Goal: Navigation & Orientation: Understand site structure

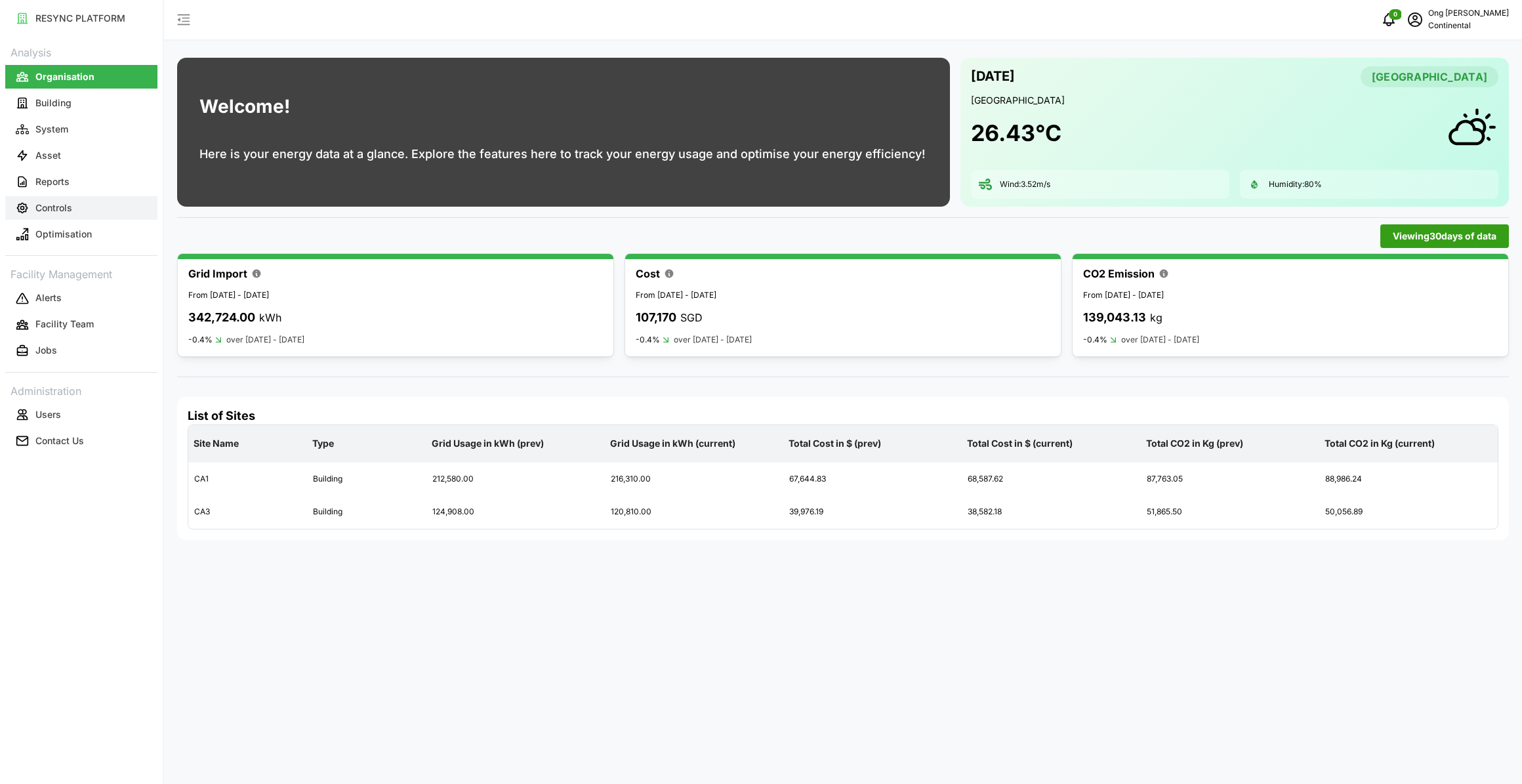
click at [54, 204] on p "Controls" at bounding box center [54, 208] width 37 height 13
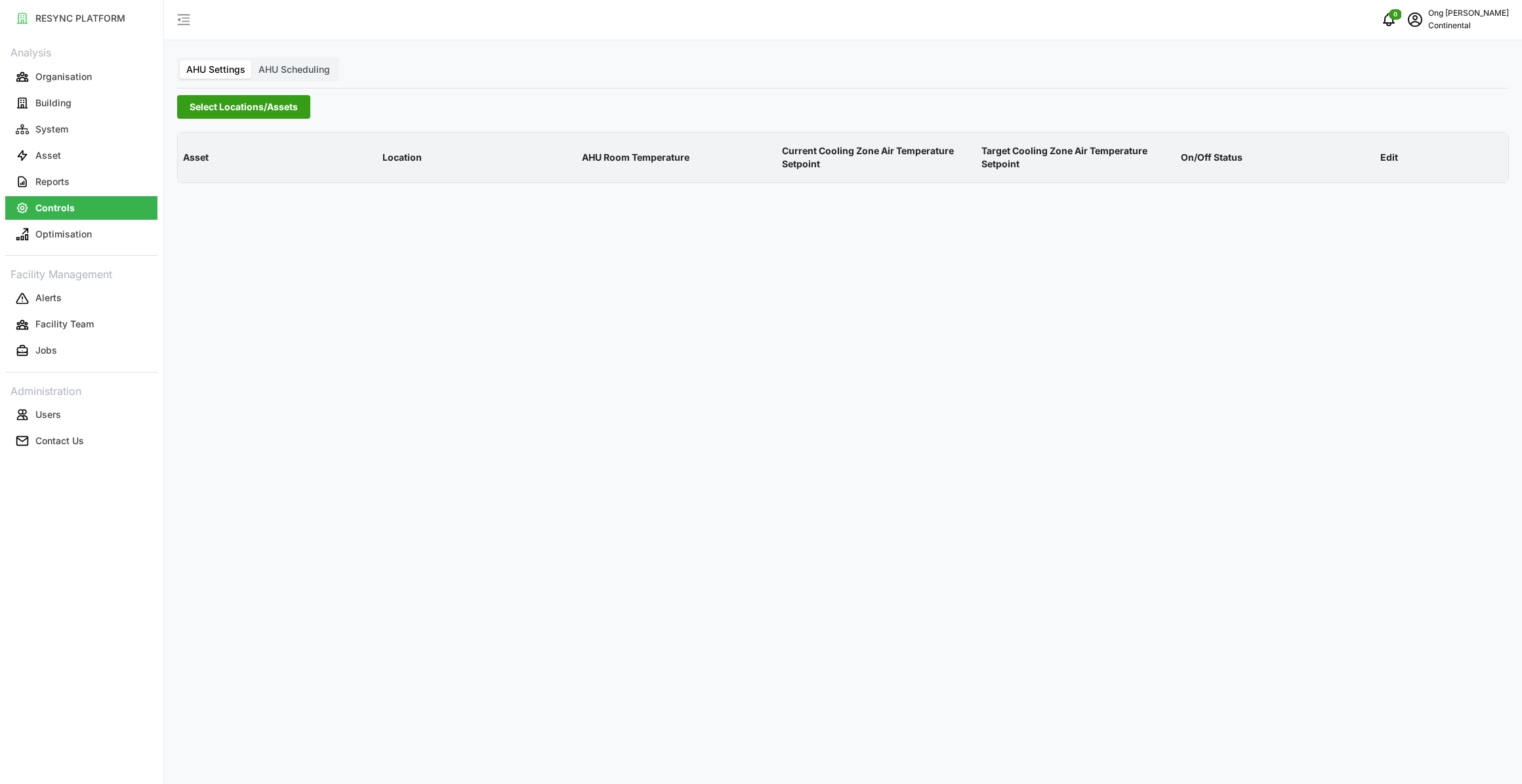
click at [218, 111] on span "Select Locations/Assets" at bounding box center [243, 106] width 108 height 22
click at [189, 163] on icon at bounding box center [194, 166] width 11 height 11
click at [222, 177] on div "CA1" at bounding box center [315, 184] width 254 height 19
click at [221, 181] on span "Select CA1" at bounding box center [221, 185] width 8 height 8
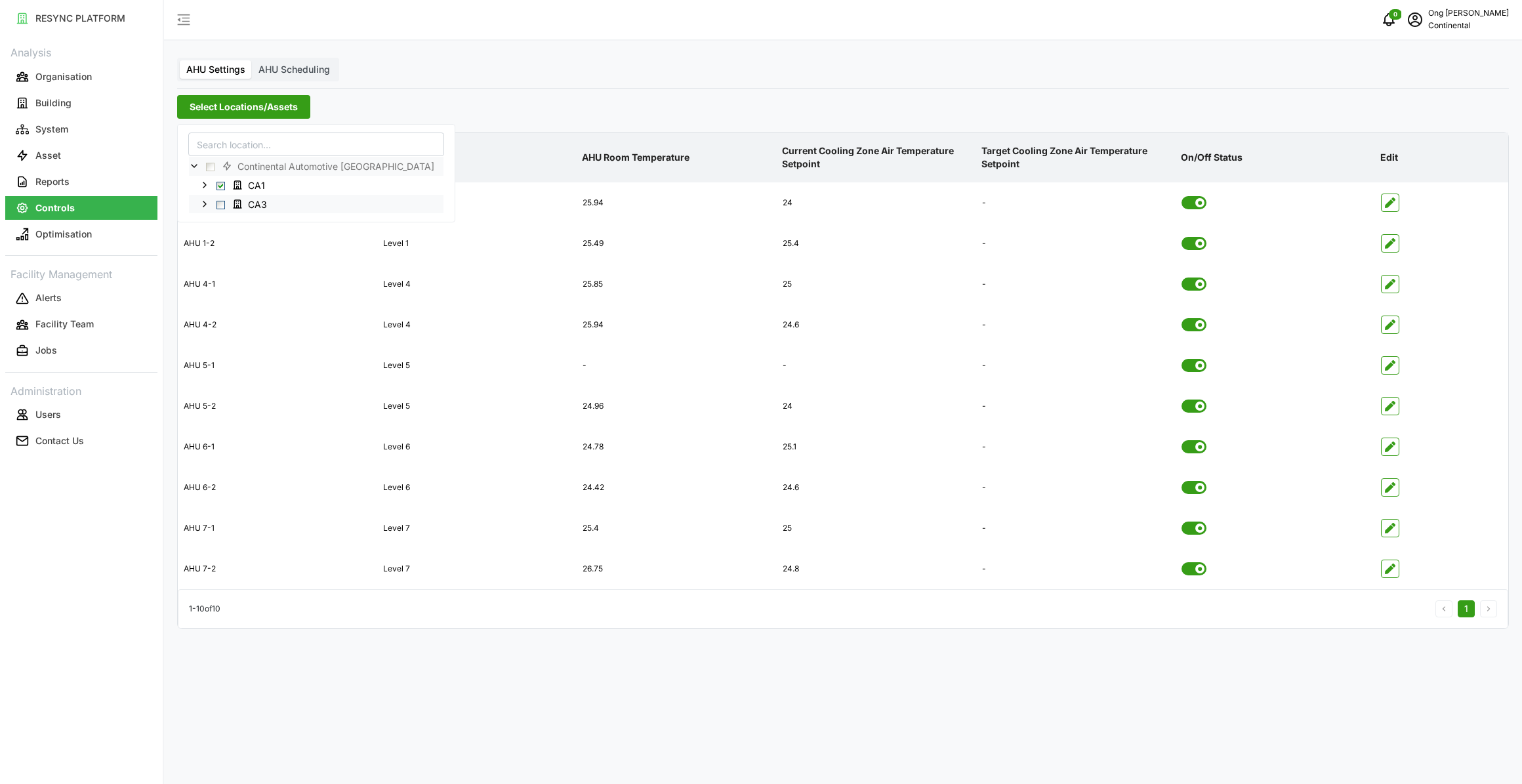
click at [221, 201] on span "Select CA3" at bounding box center [221, 204] width 8 height 8
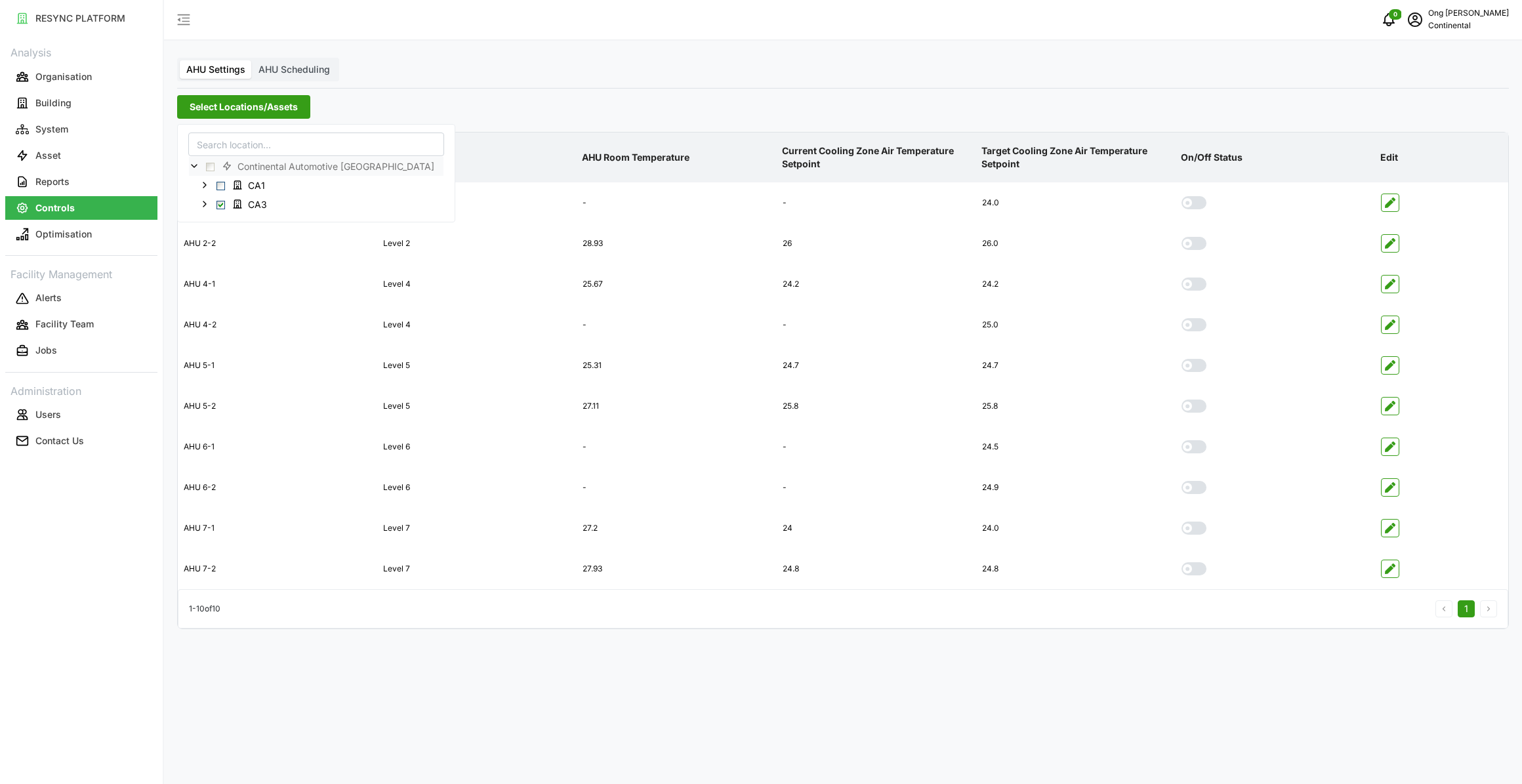
click at [432, 767] on div "AHU Settings AHU Scheduling Select Locations/Assets Asset Location AHU Room Tem…" at bounding box center [843, 392] width 1358 height 784
click at [291, 69] on span "AHU Scheduling" at bounding box center [294, 69] width 72 height 12
click at [252, 60] on input "AHU Scheduling" at bounding box center [252, 60] width 0 height 0
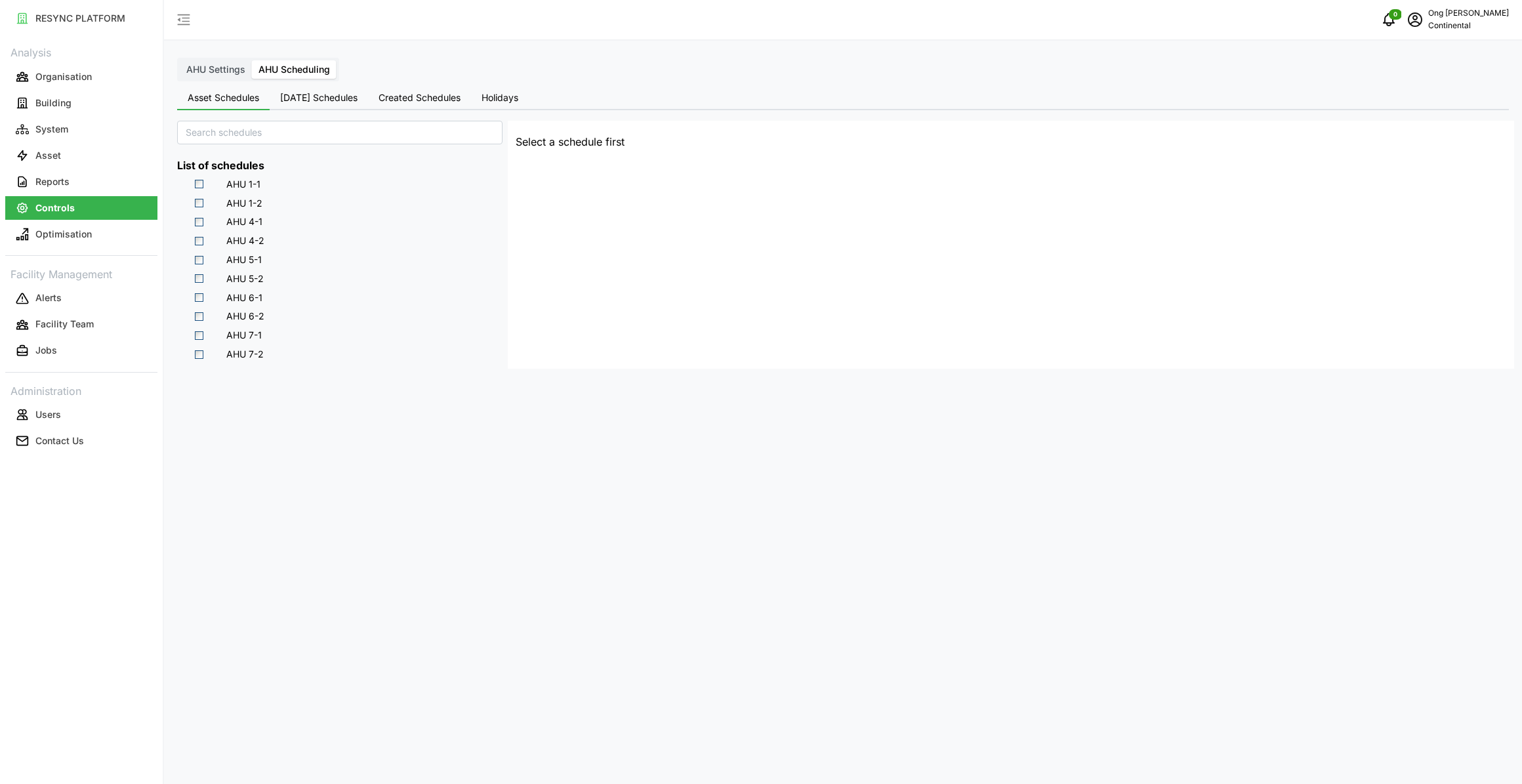
click at [324, 103] on button "[DATE] Schedules" at bounding box center [318, 98] width 98 height 24
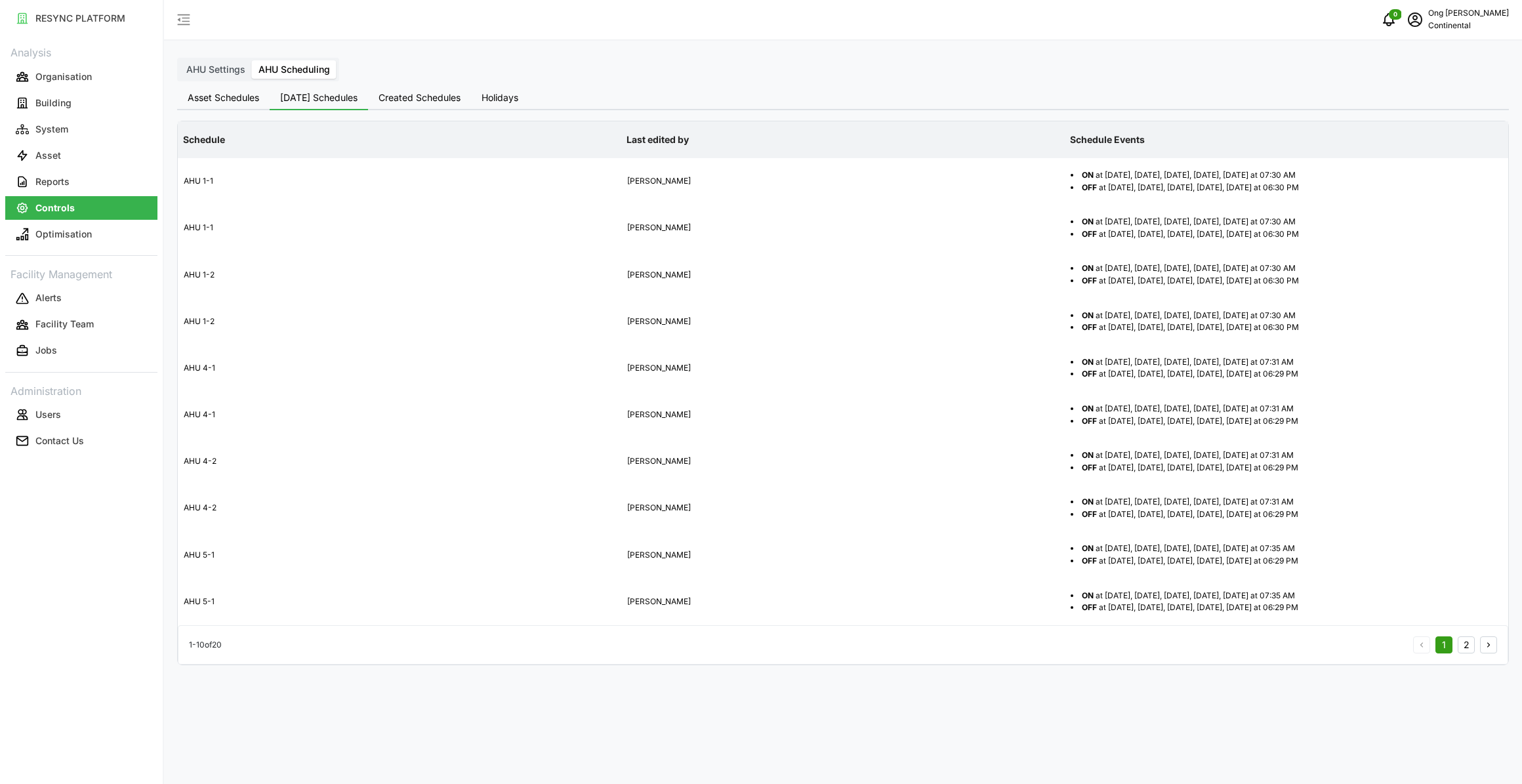
click at [1459, 642] on button "2" at bounding box center [1466, 645] width 17 height 17
click at [437, 101] on span "Created Schedules" at bounding box center [420, 97] width 82 height 9
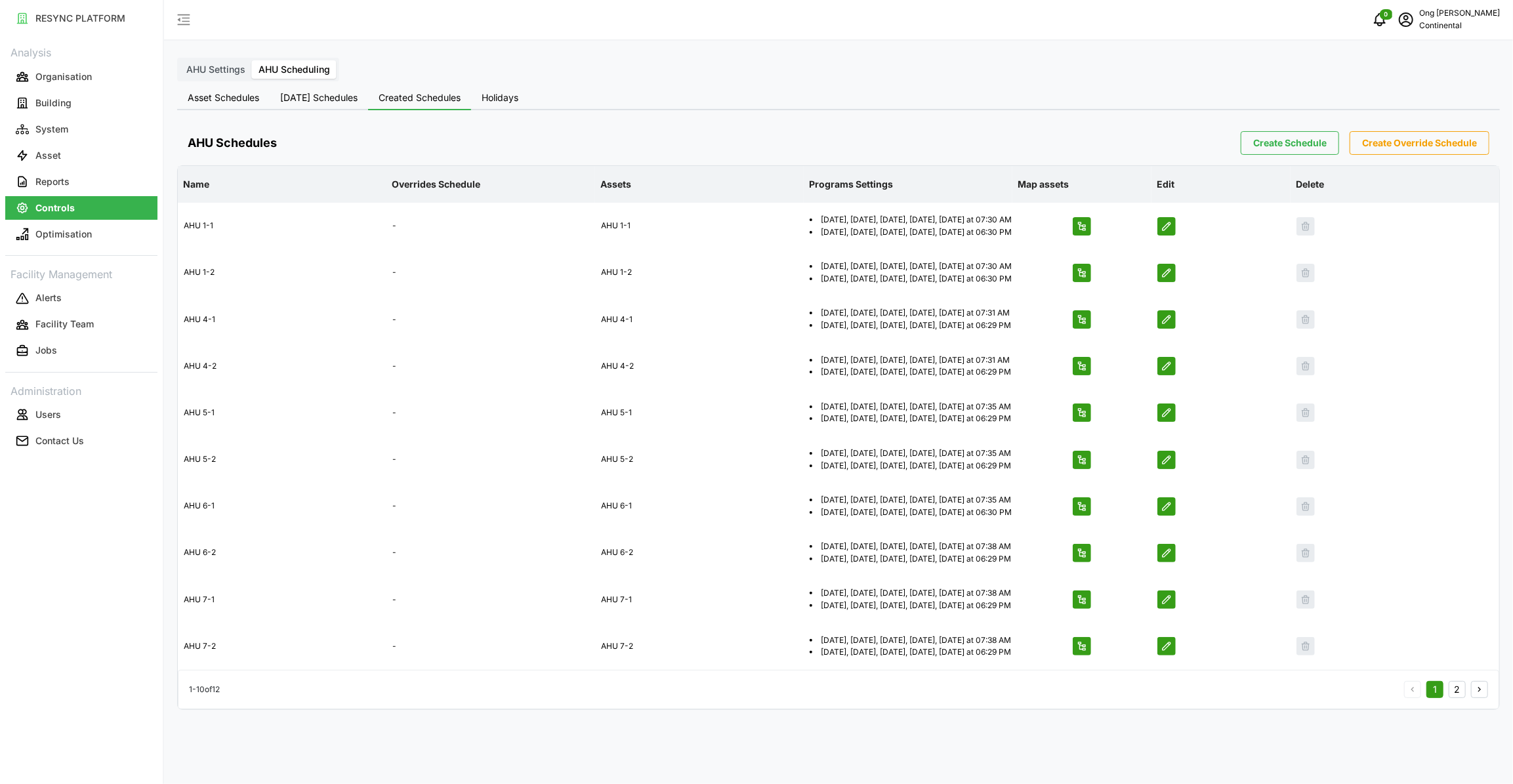
click at [514, 102] on span "Holidays" at bounding box center [500, 97] width 37 height 9
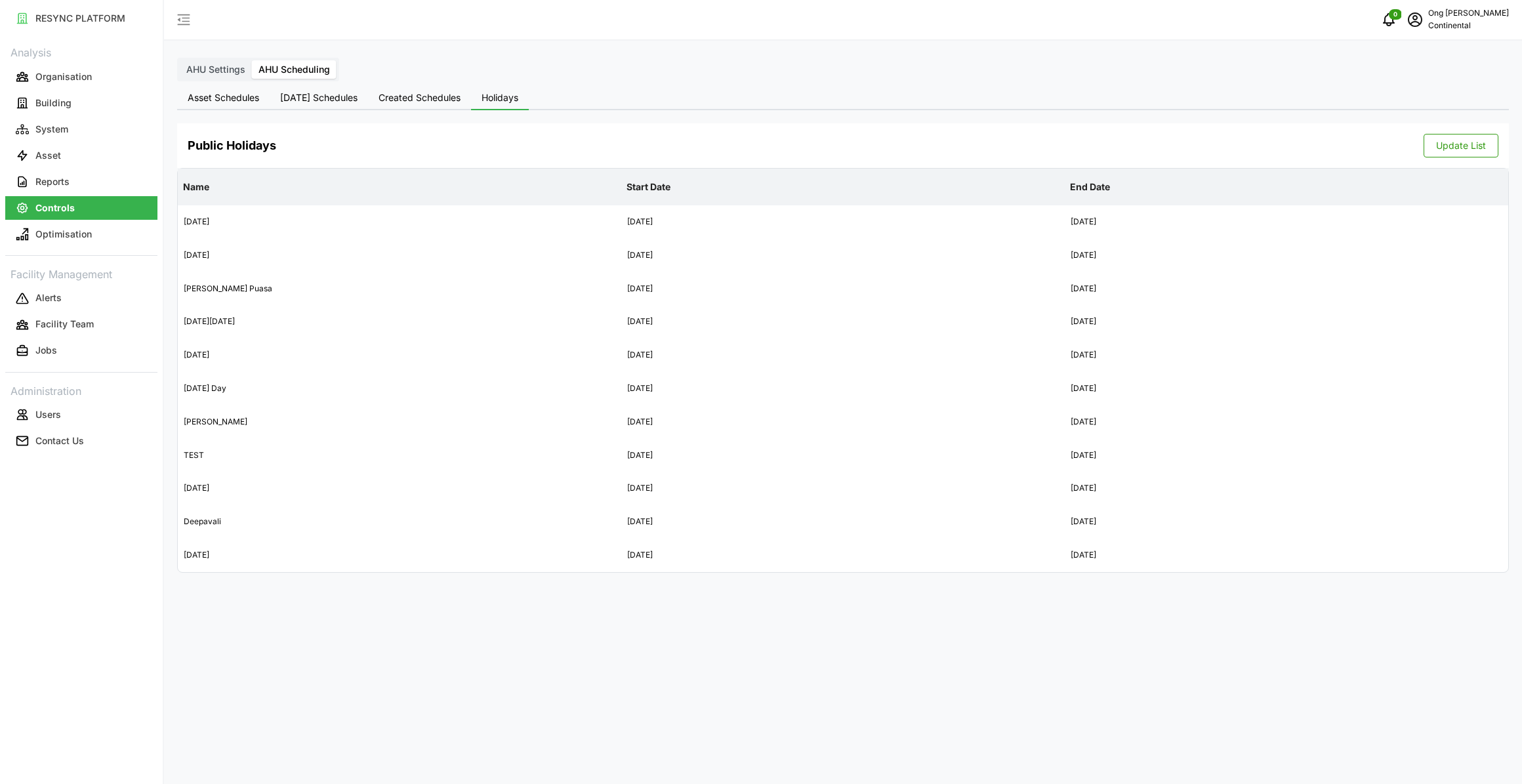
click at [432, 99] on span "Created Schedules" at bounding box center [420, 97] width 82 height 9
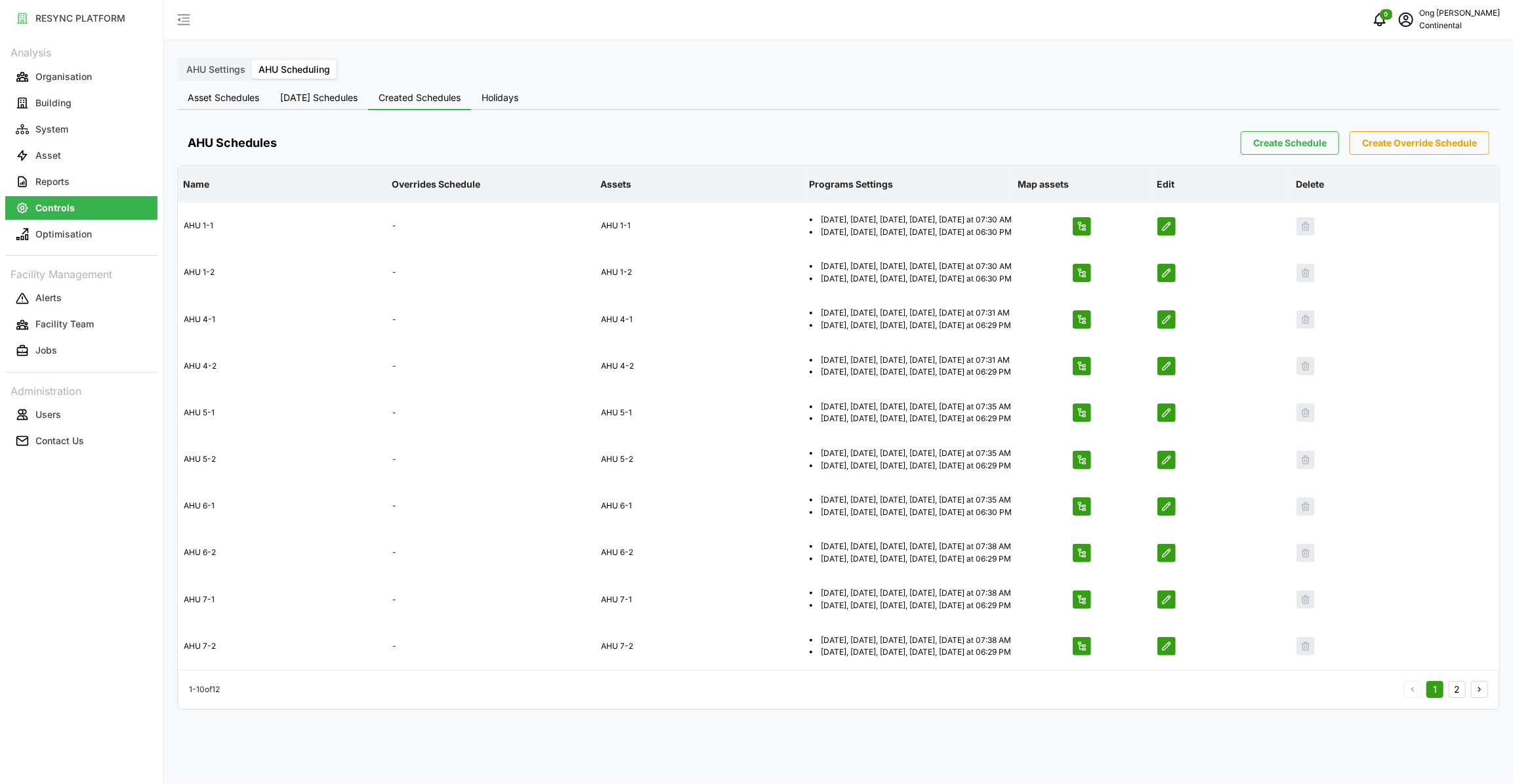
click at [349, 98] on span "[DATE] Schedules" at bounding box center [319, 97] width 77 height 9
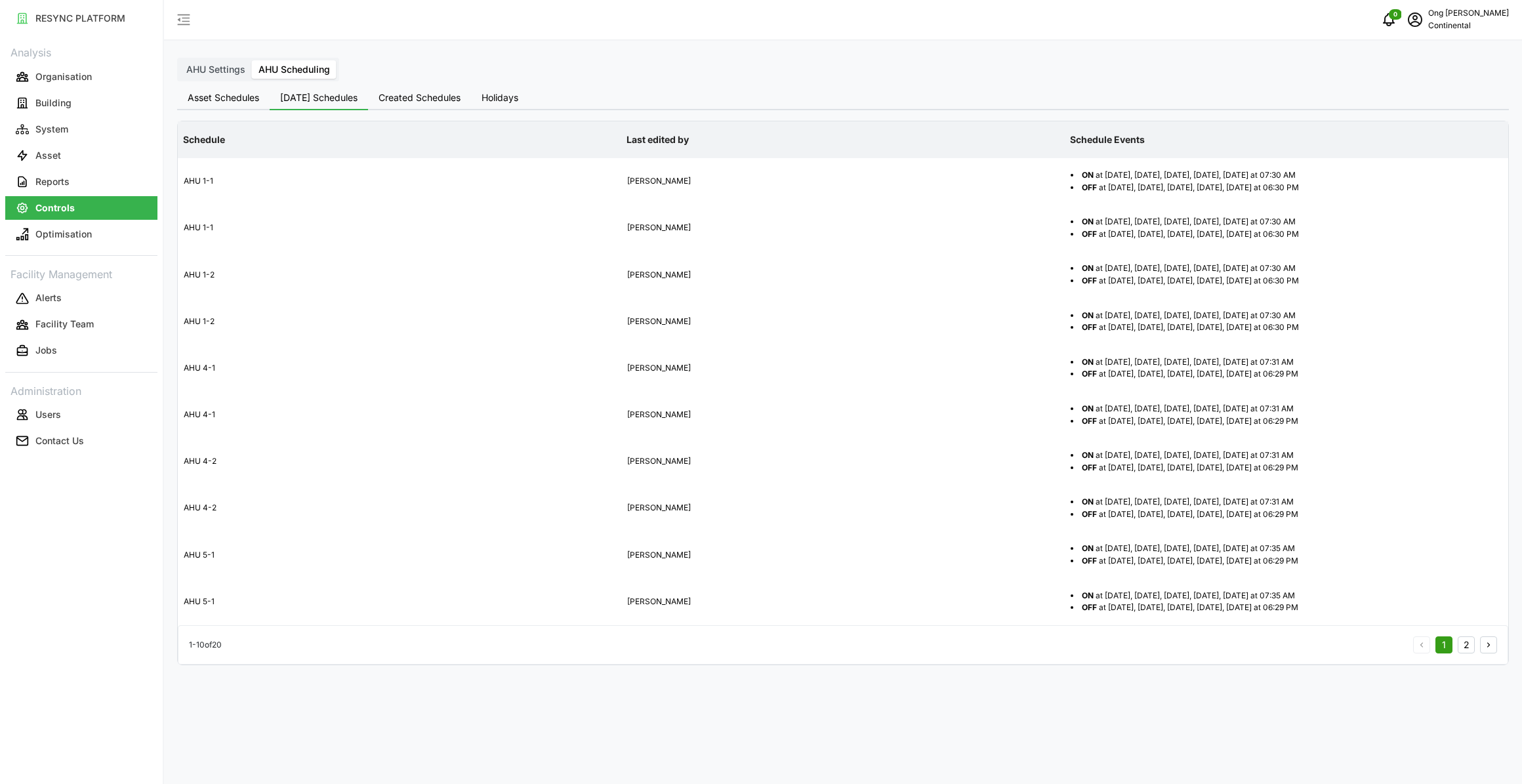
click at [245, 96] on span "Asset Schedules" at bounding box center [223, 97] width 72 height 9
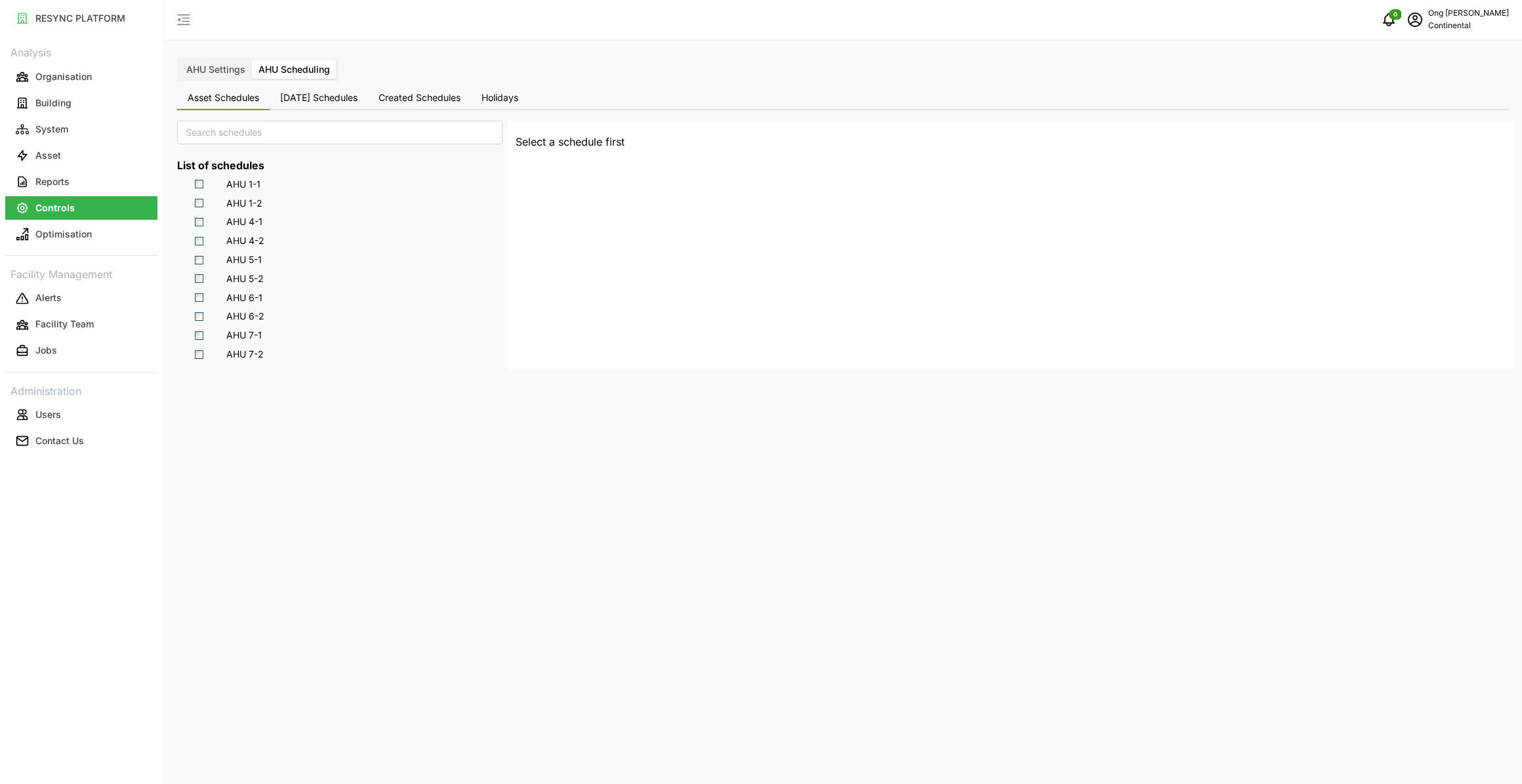
click at [217, 70] on span "AHU Settings" at bounding box center [216, 69] width 59 height 12
click at [180, 60] on input "AHU Settings" at bounding box center [180, 60] width 0 height 0
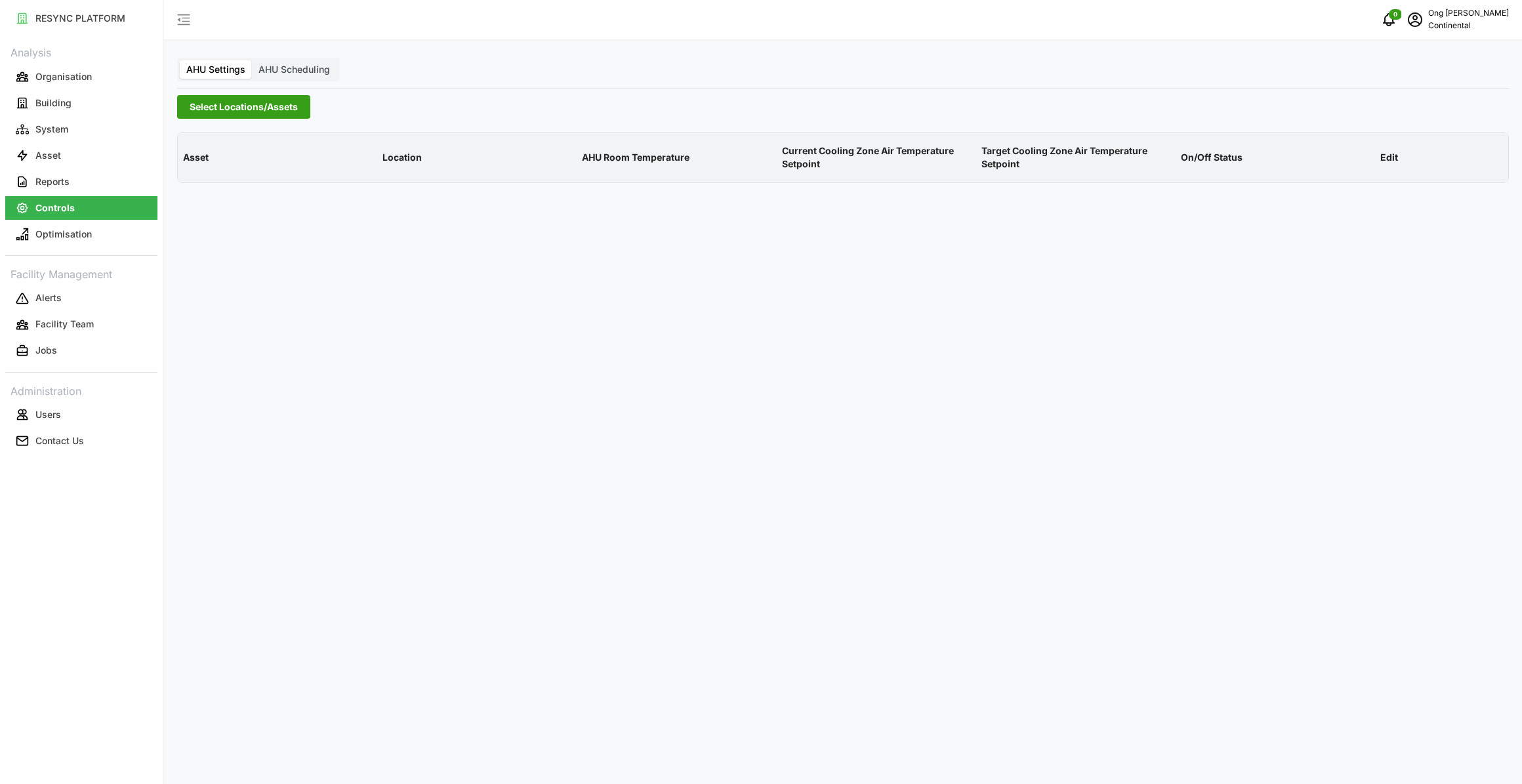
click at [196, 111] on span "Select Locations/Assets" at bounding box center [243, 106] width 108 height 22
click at [189, 166] on icon at bounding box center [194, 166] width 11 height 11
click at [217, 182] on span "Select CA1" at bounding box center [221, 185] width 8 height 8
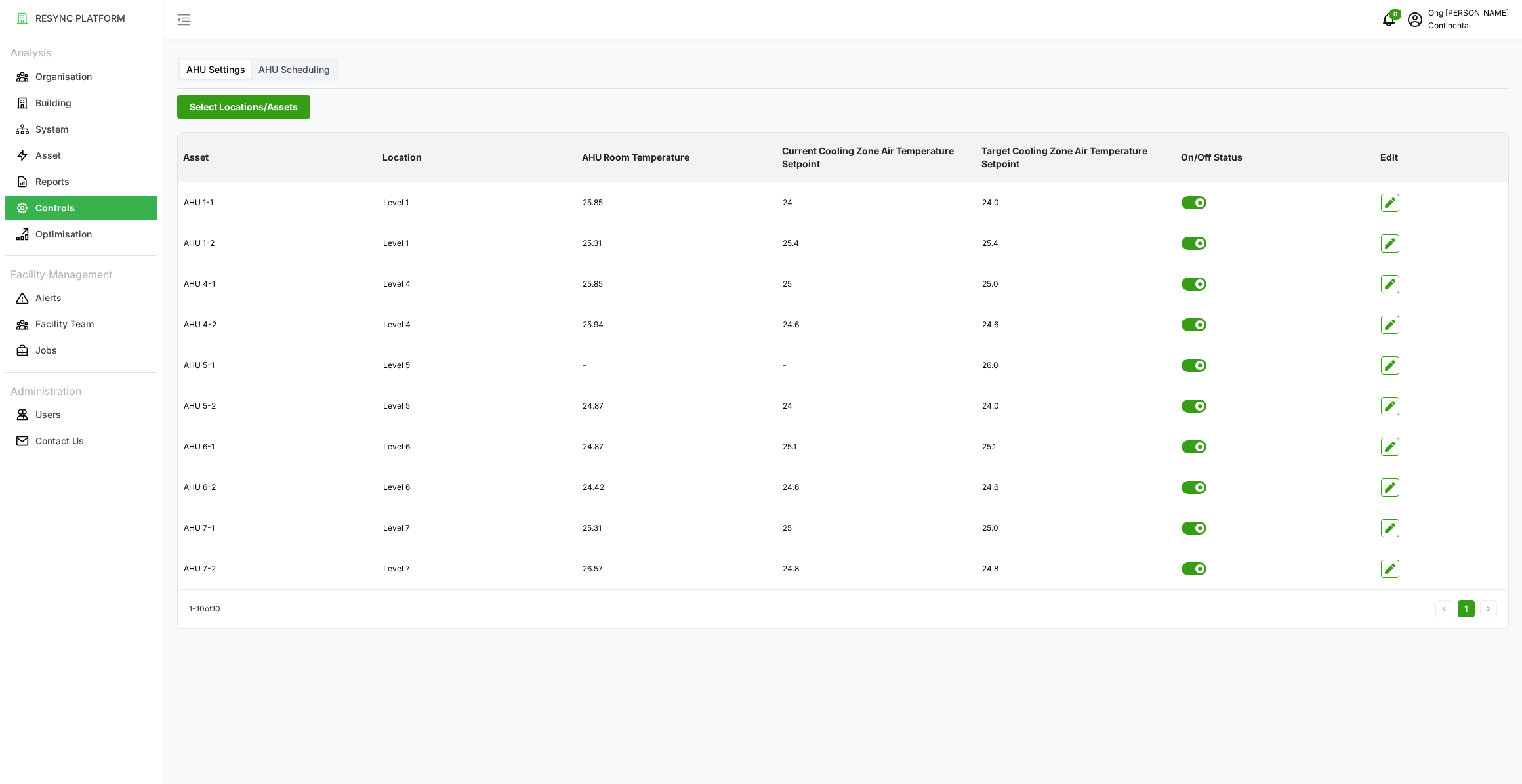
click at [293, 63] on span "AHU Scheduling" at bounding box center [294, 69] width 72 height 12
click at [252, 60] on input "AHU Scheduling" at bounding box center [252, 60] width 0 height 0
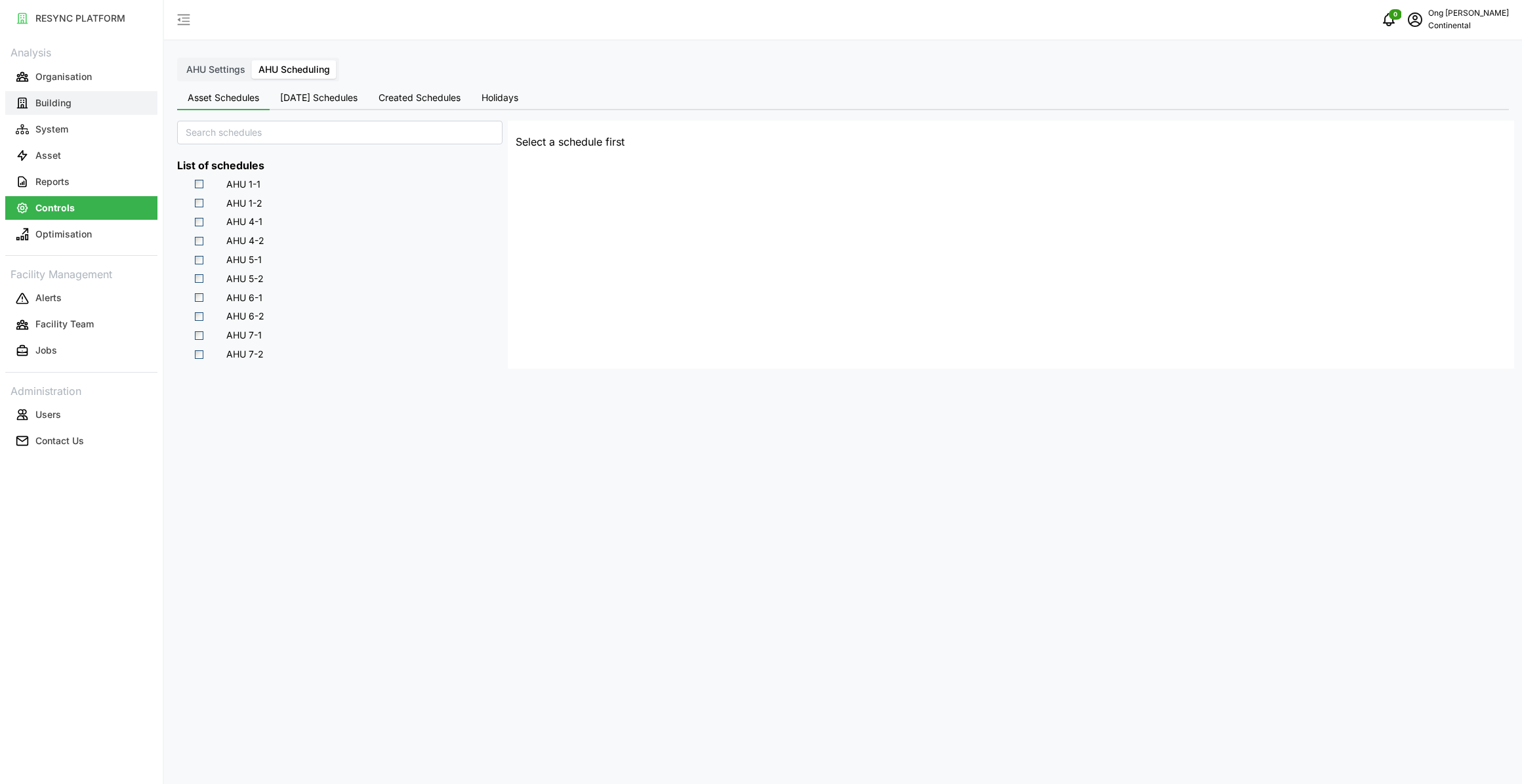
click at [91, 98] on button "Building" at bounding box center [81, 103] width 152 height 24
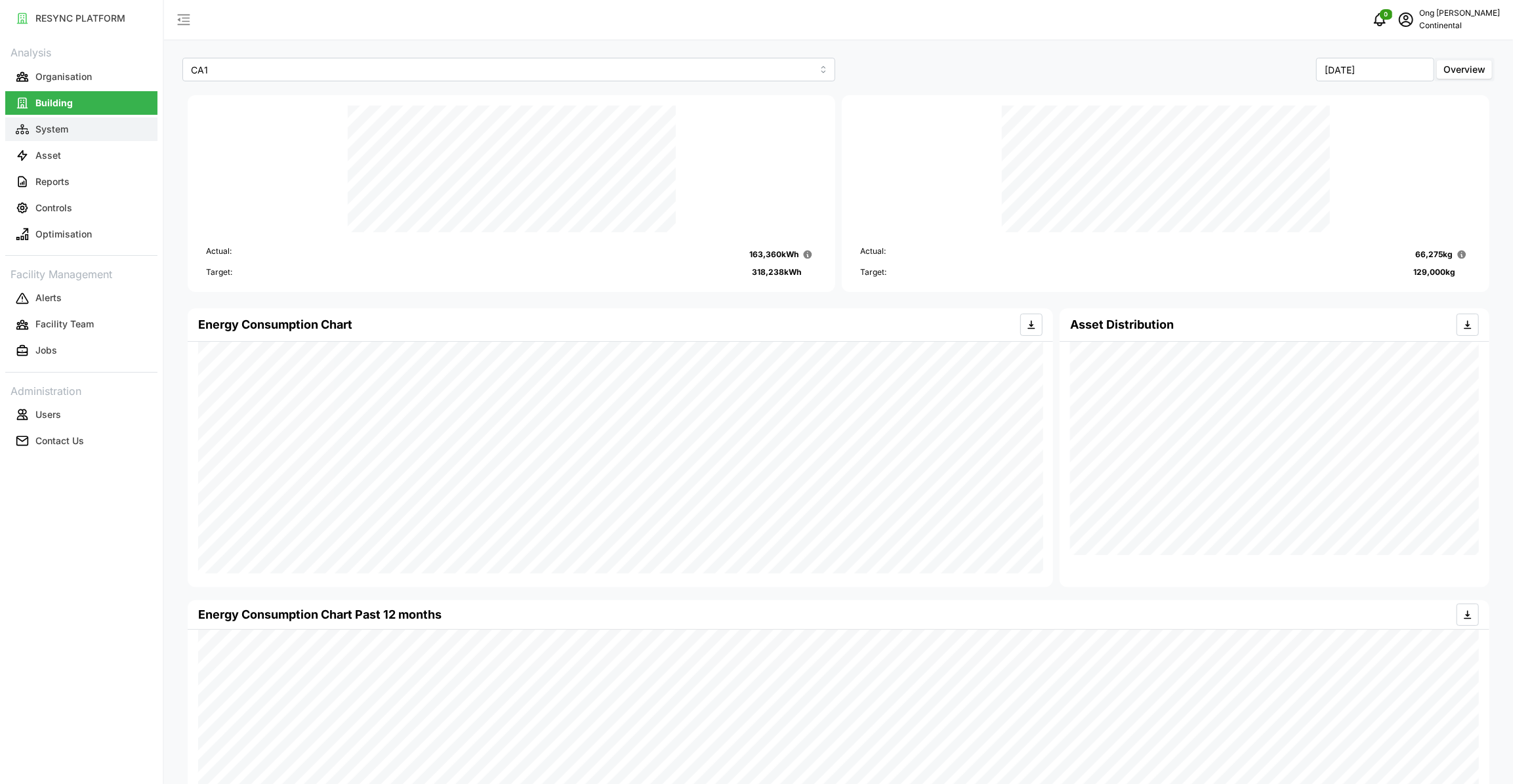
click at [60, 124] on p "System" at bounding box center [52, 129] width 33 height 13
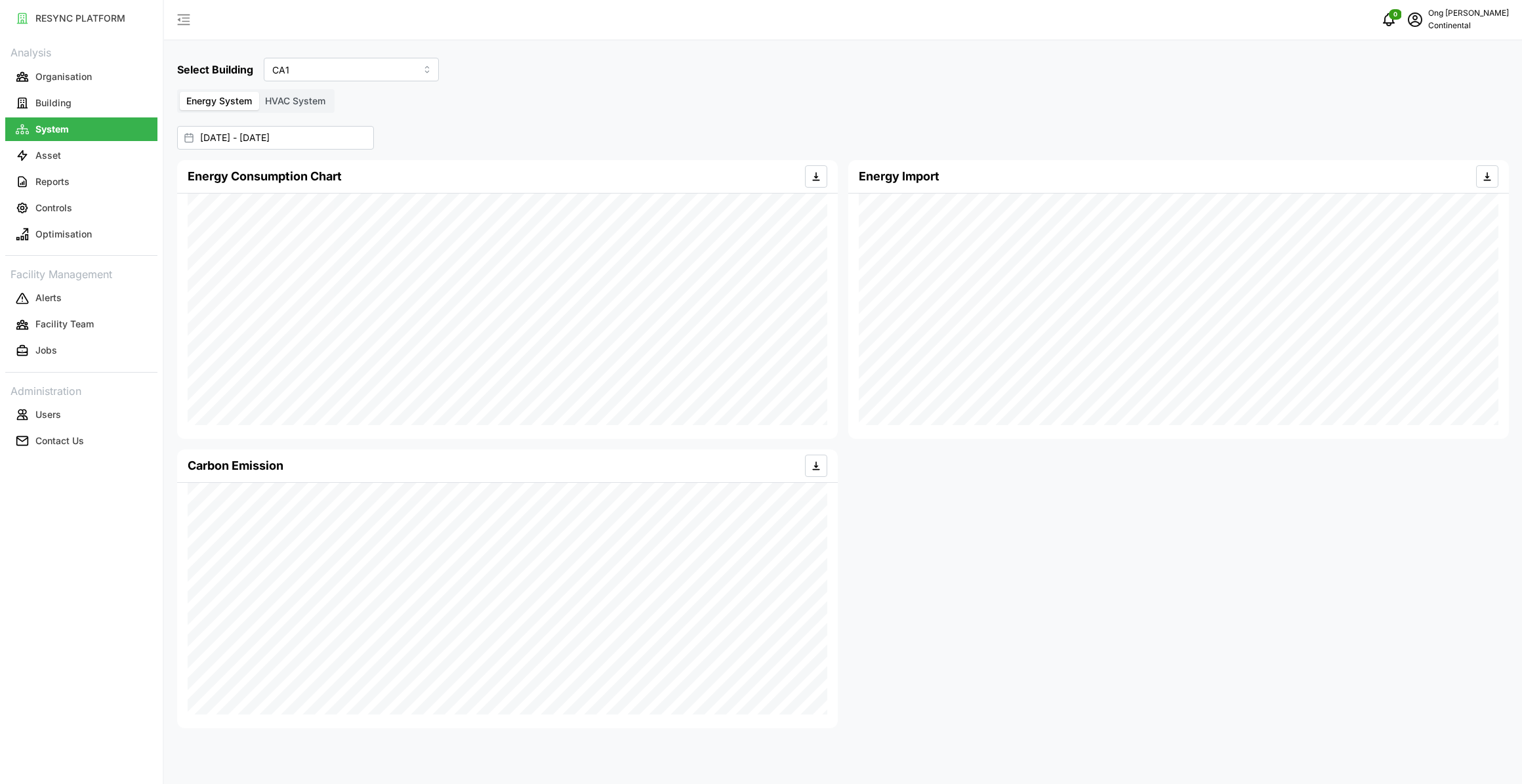
click at [290, 106] on label "HVAC System" at bounding box center [295, 100] width 73 height 18
click at [259, 91] on input "HVAC System" at bounding box center [259, 91] width 0 height 0
click at [250, 143] on p "Select location" at bounding box center [221, 147] width 76 height 13
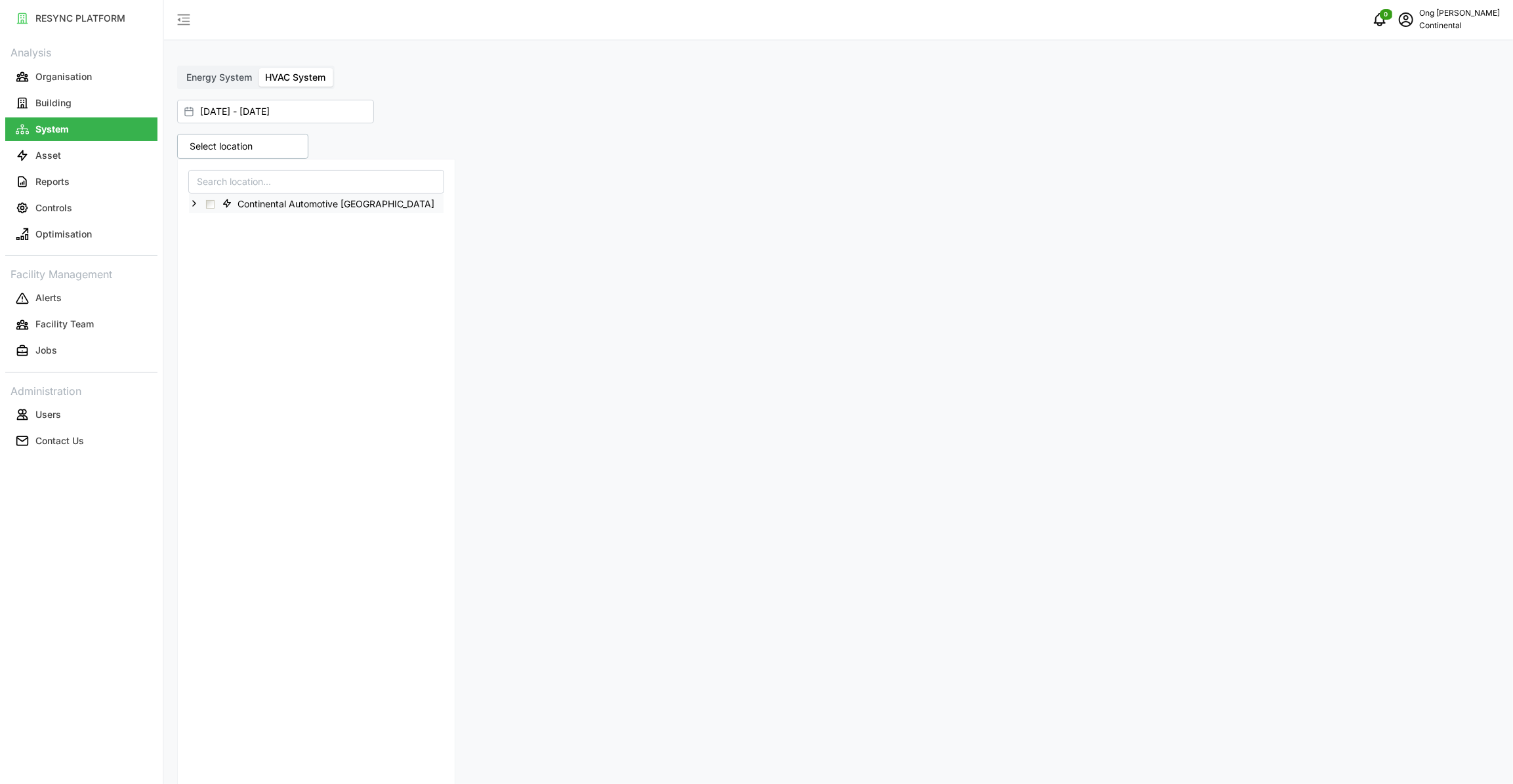
click at [195, 200] on icon at bounding box center [194, 203] width 11 height 11
click at [221, 219] on span "Select CA1" at bounding box center [221, 223] width 8 height 8
click at [774, 626] on table at bounding box center [838, 645] width 1321 height 217
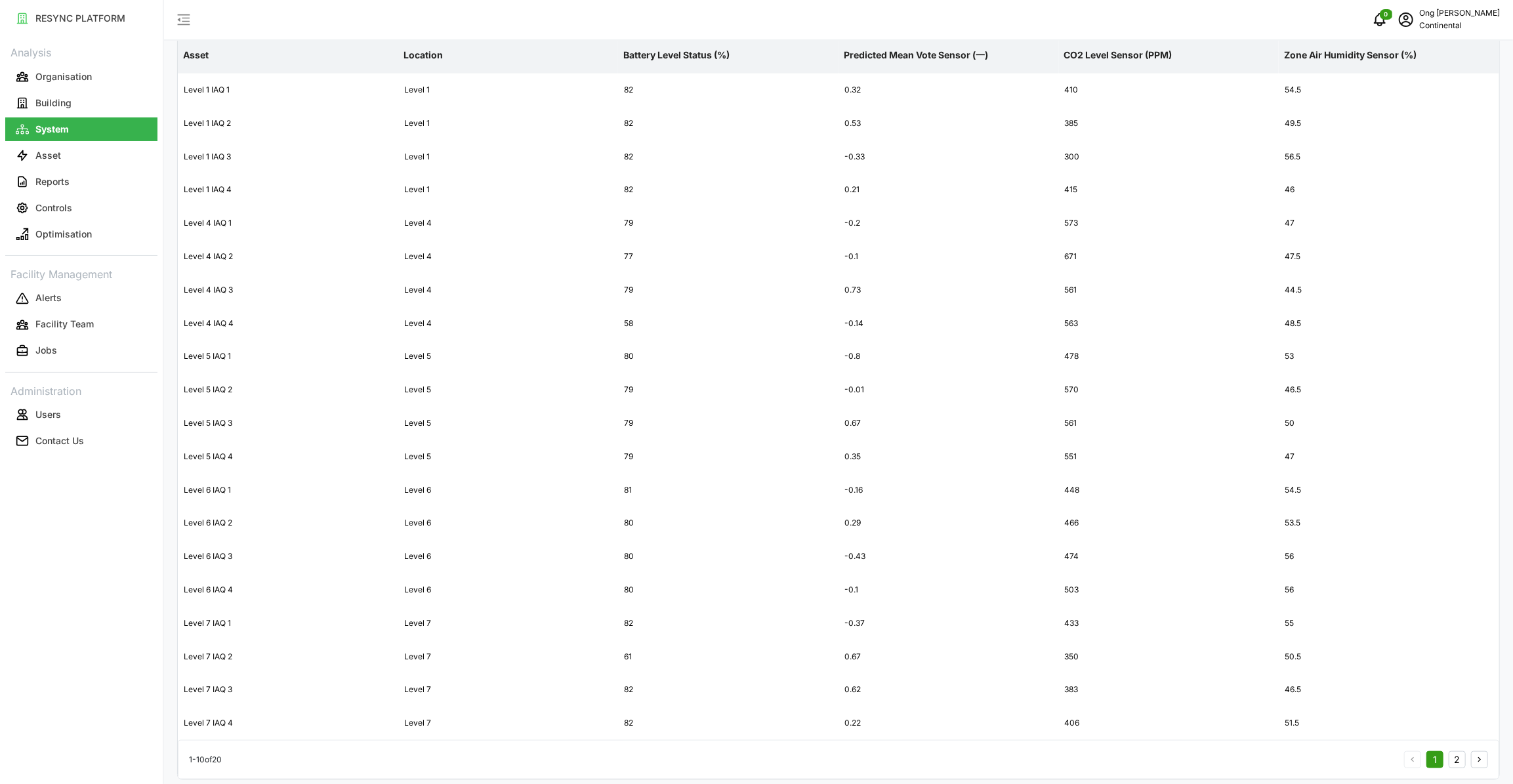
scroll to position [1002, 0]
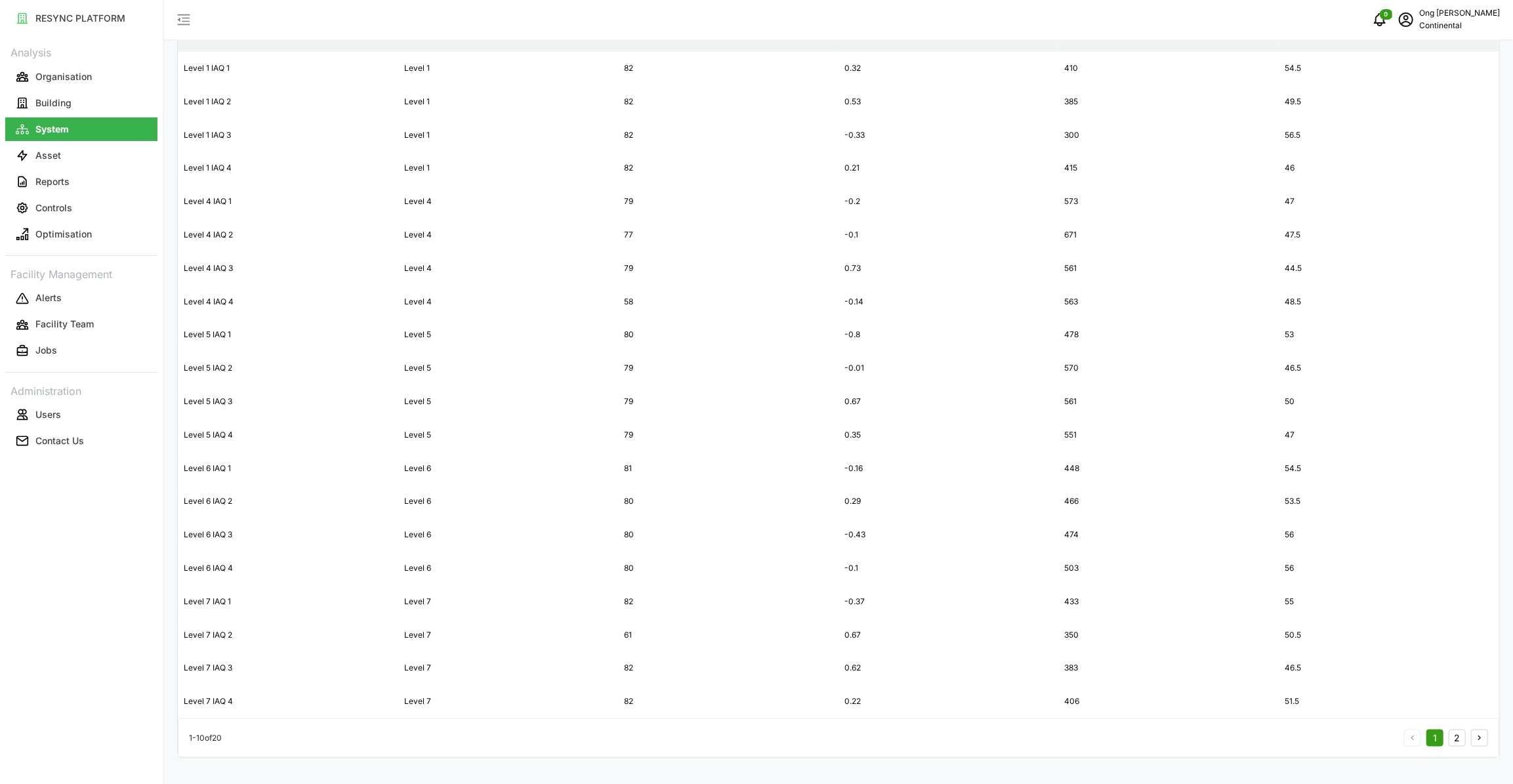
click at [1457, 735] on button "2" at bounding box center [1456, 738] width 17 height 17
click at [1458, 735] on button "2" at bounding box center [1456, 738] width 17 height 17
click at [1481, 735] on icon "button" at bounding box center [1478, 737] width 9 height 9
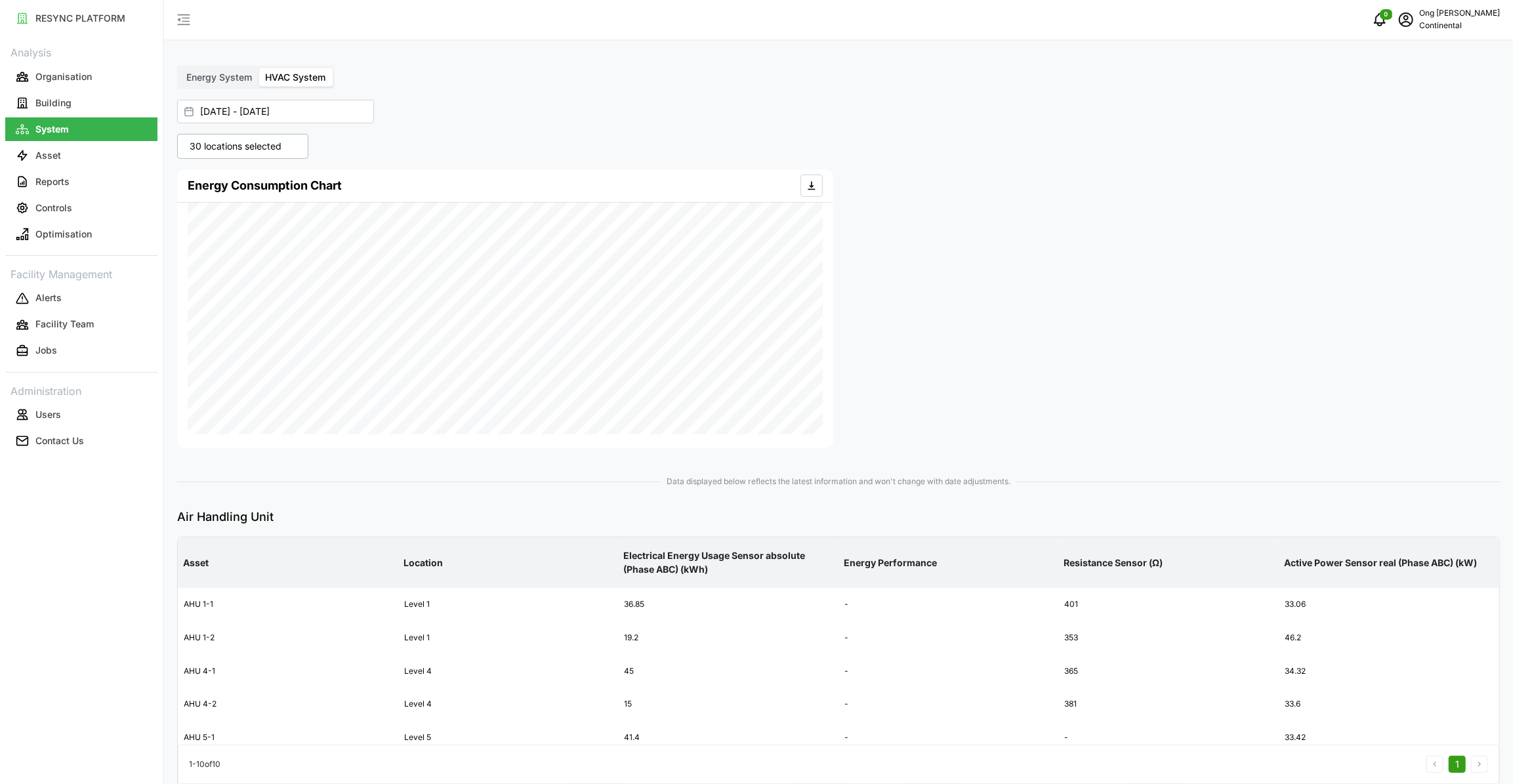
click at [255, 144] on p "30 locations selected" at bounding box center [235, 147] width 105 height 13
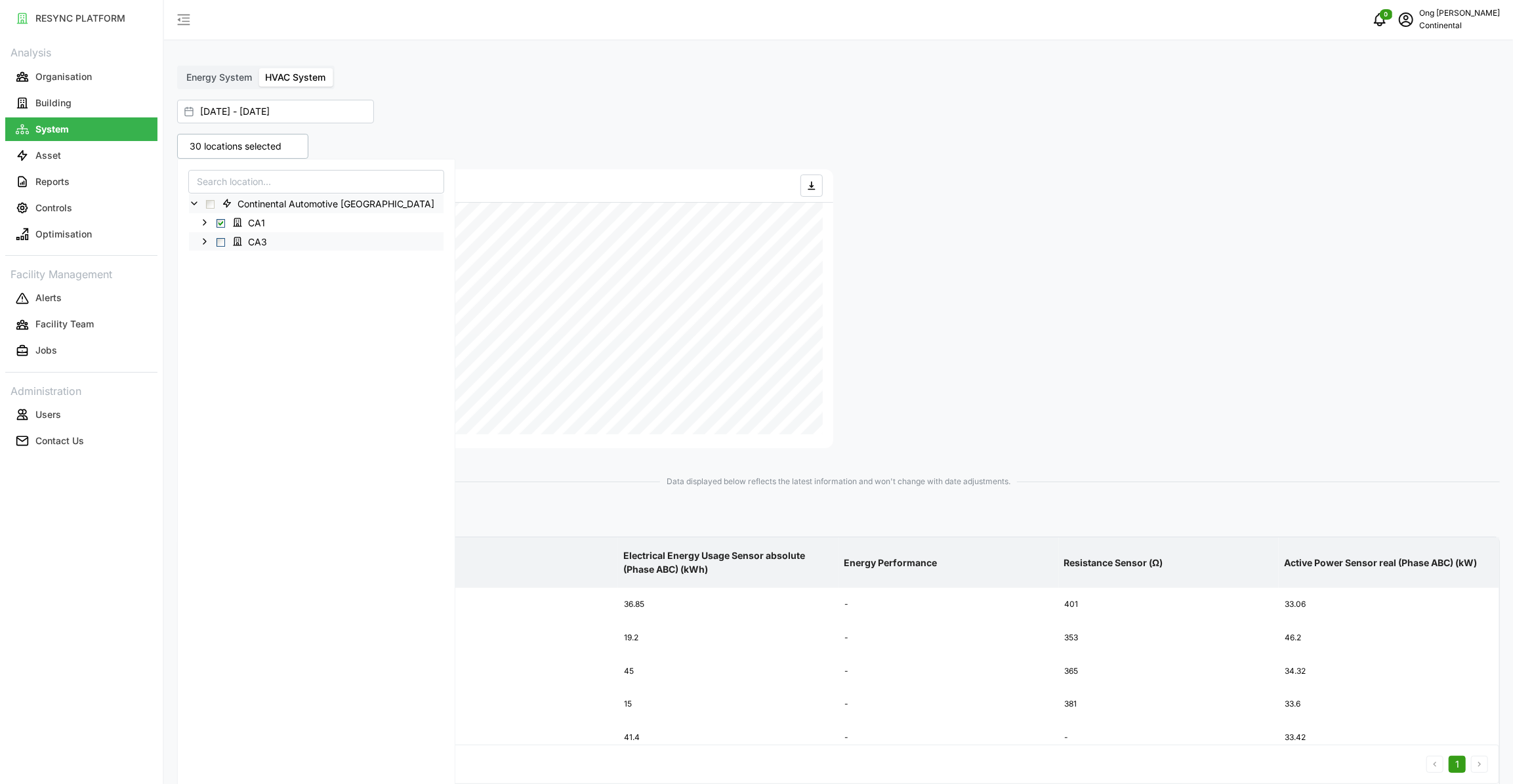
click at [221, 241] on span "Select CA3" at bounding box center [221, 242] width 8 height 8
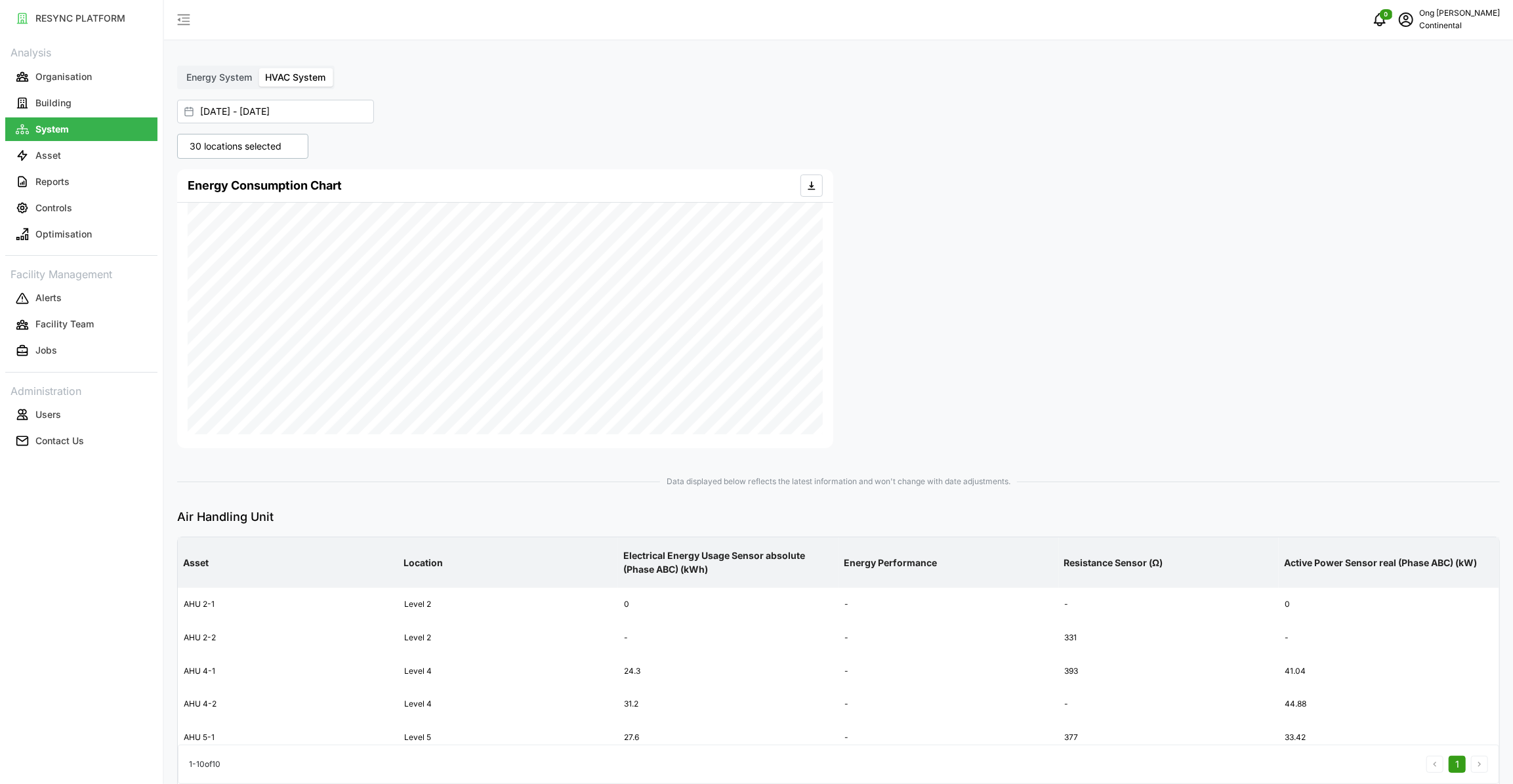
click at [1270, 329] on div at bounding box center [1171, 308] width 666 height 289
click at [61, 100] on p "Building" at bounding box center [54, 103] width 36 height 13
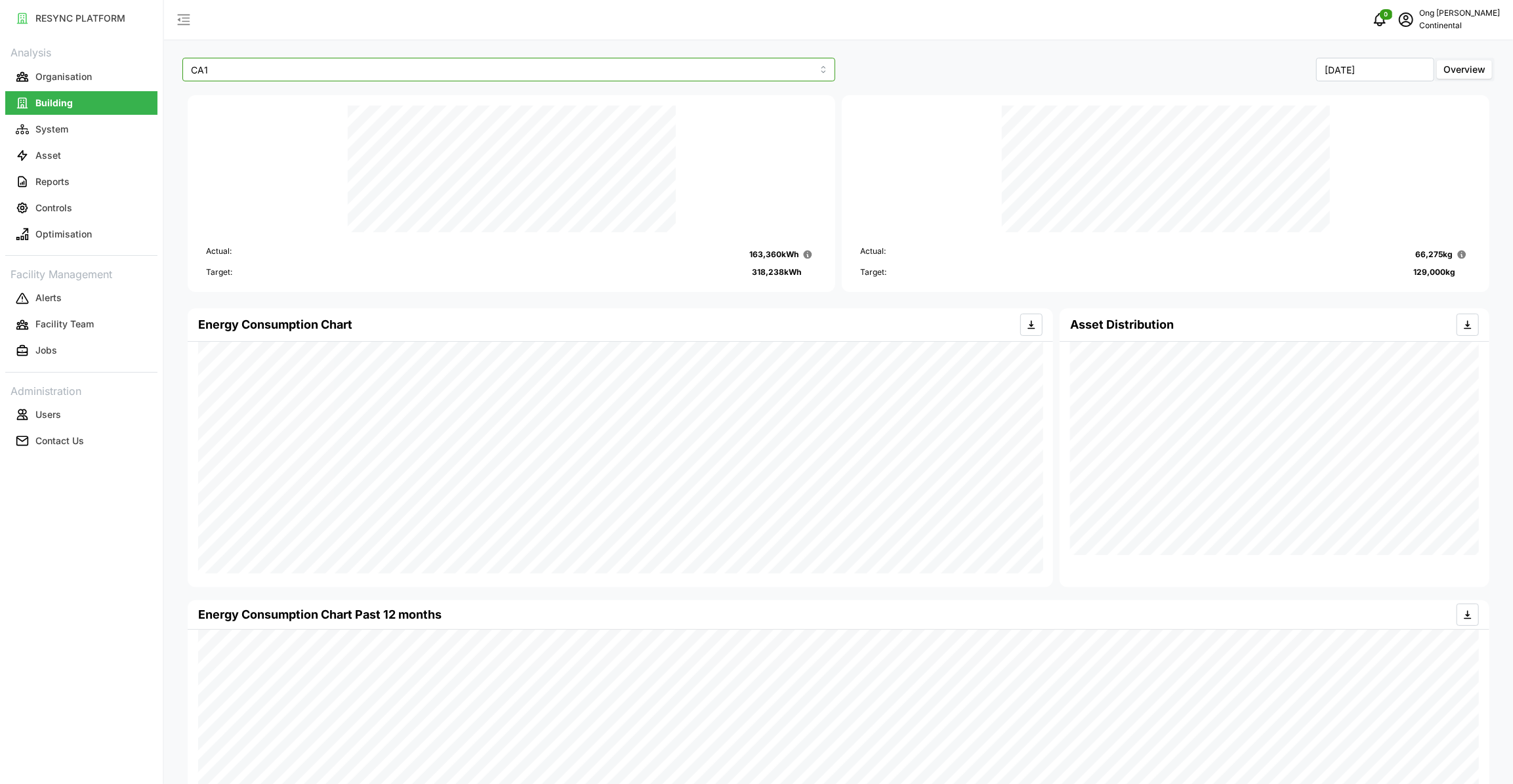
click at [825, 68] on input "CA1" at bounding box center [508, 69] width 652 height 24
click at [822, 68] on input "CA1" at bounding box center [508, 69] width 652 height 24
click at [288, 128] on div "CA3" at bounding box center [508, 123] width 646 height 22
type input "CA3"
click at [44, 224] on button "Optimisation" at bounding box center [81, 234] width 152 height 24
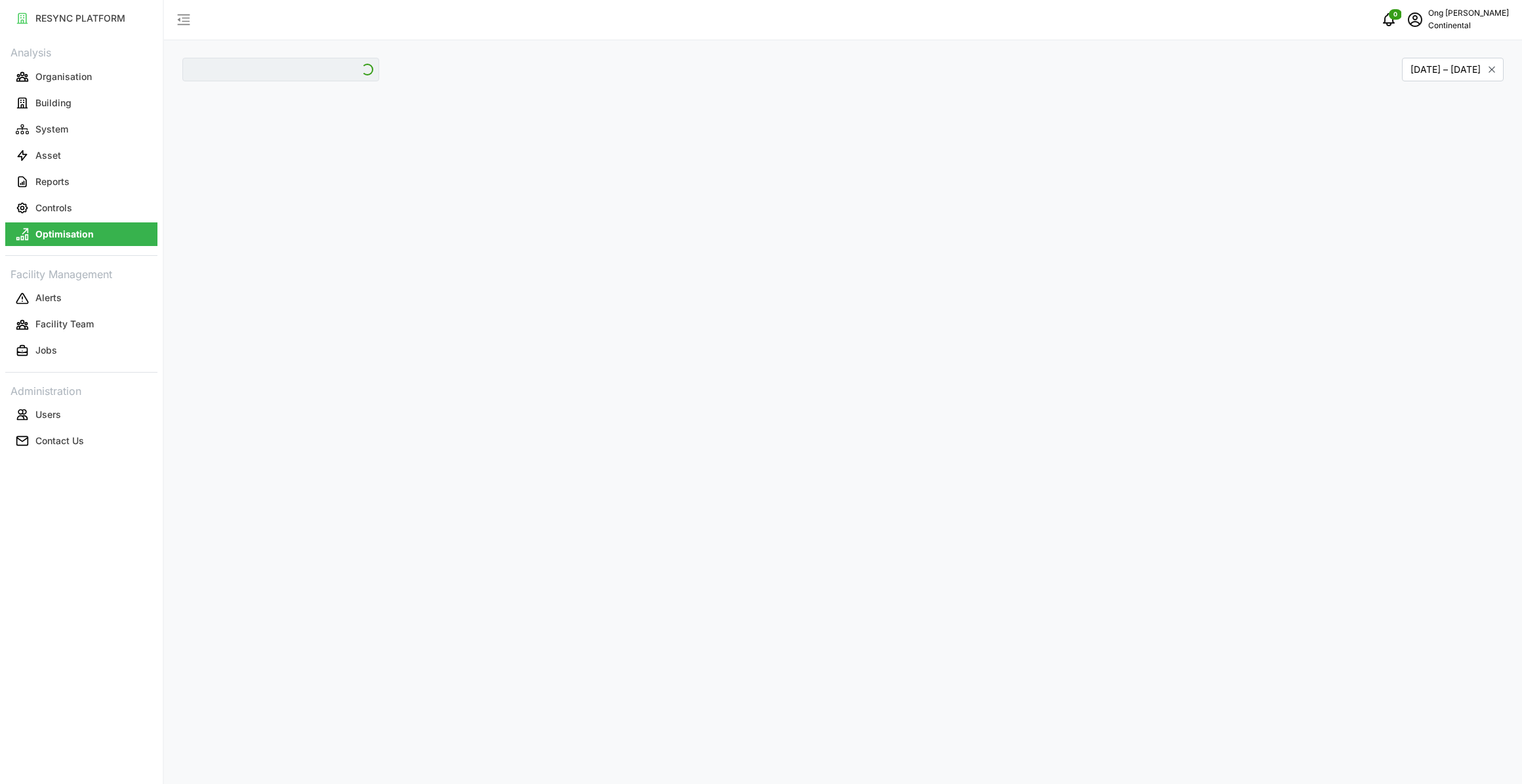
type input "CA1"
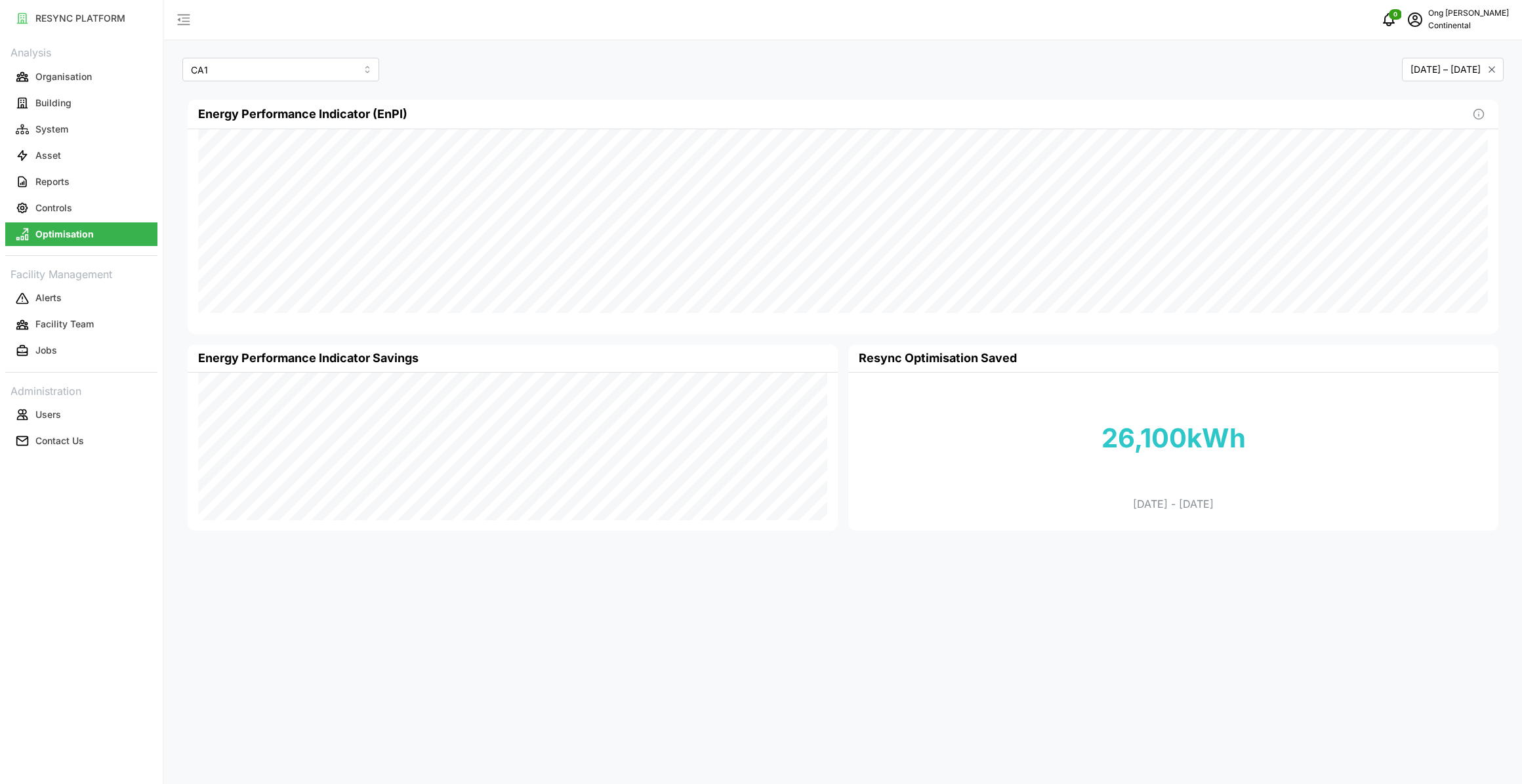
click at [1489, 69] on icon "button" at bounding box center [1492, 69] width 10 height 10
click at [1489, 69] on span "Pick month range" at bounding box center [1457, 69] width 76 height 12
click at [1369, 131] on button "Jan" at bounding box center [1366, 137] width 56 height 24
click at [1379, 184] on button "[DATE]" at bounding box center [1366, 185] width 56 height 24
click at [65, 296] on button "Alerts" at bounding box center [81, 298] width 152 height 24
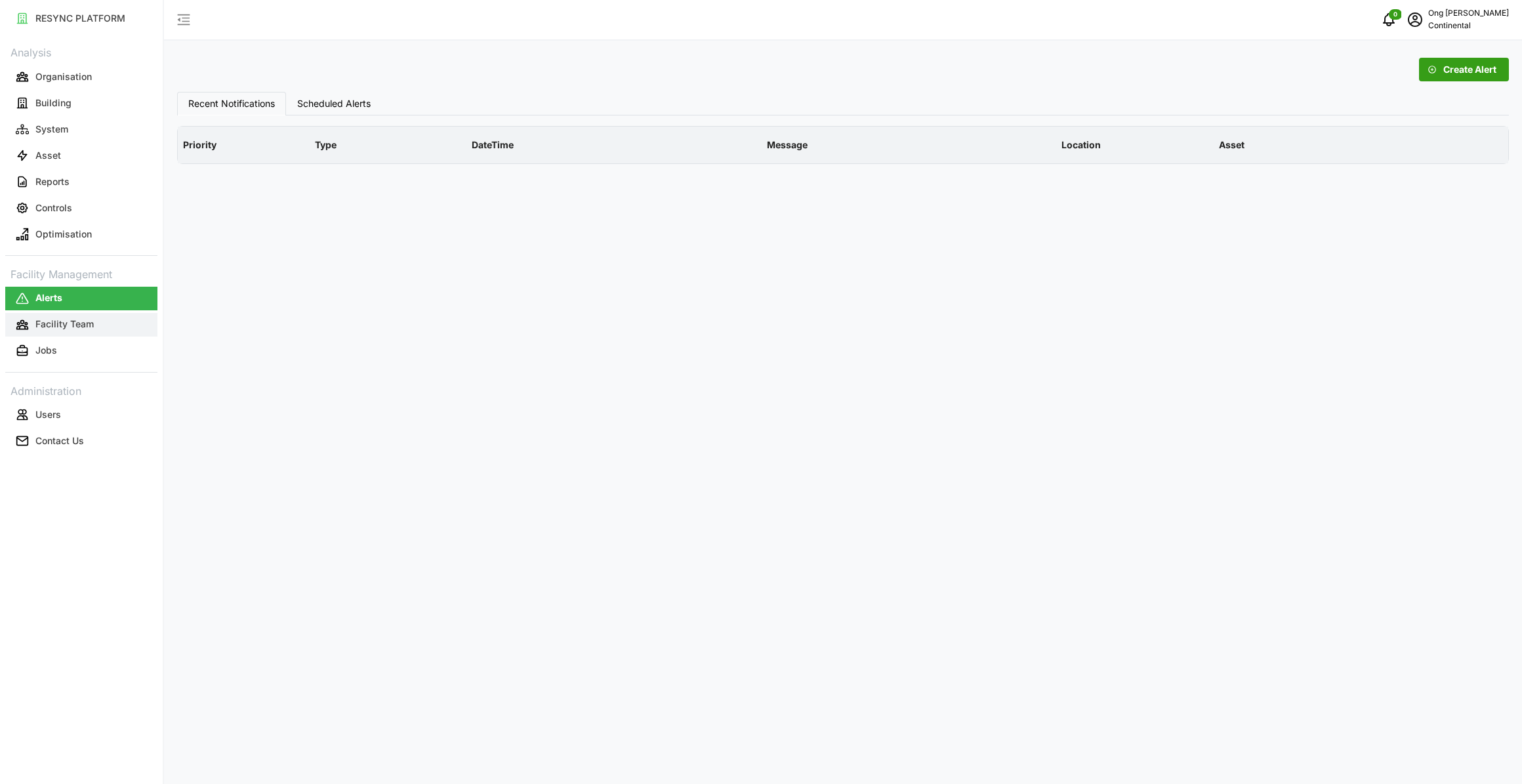
click at [81, 314] on button "Facility Team" at bounding box center [81, 324] width 152 height 24
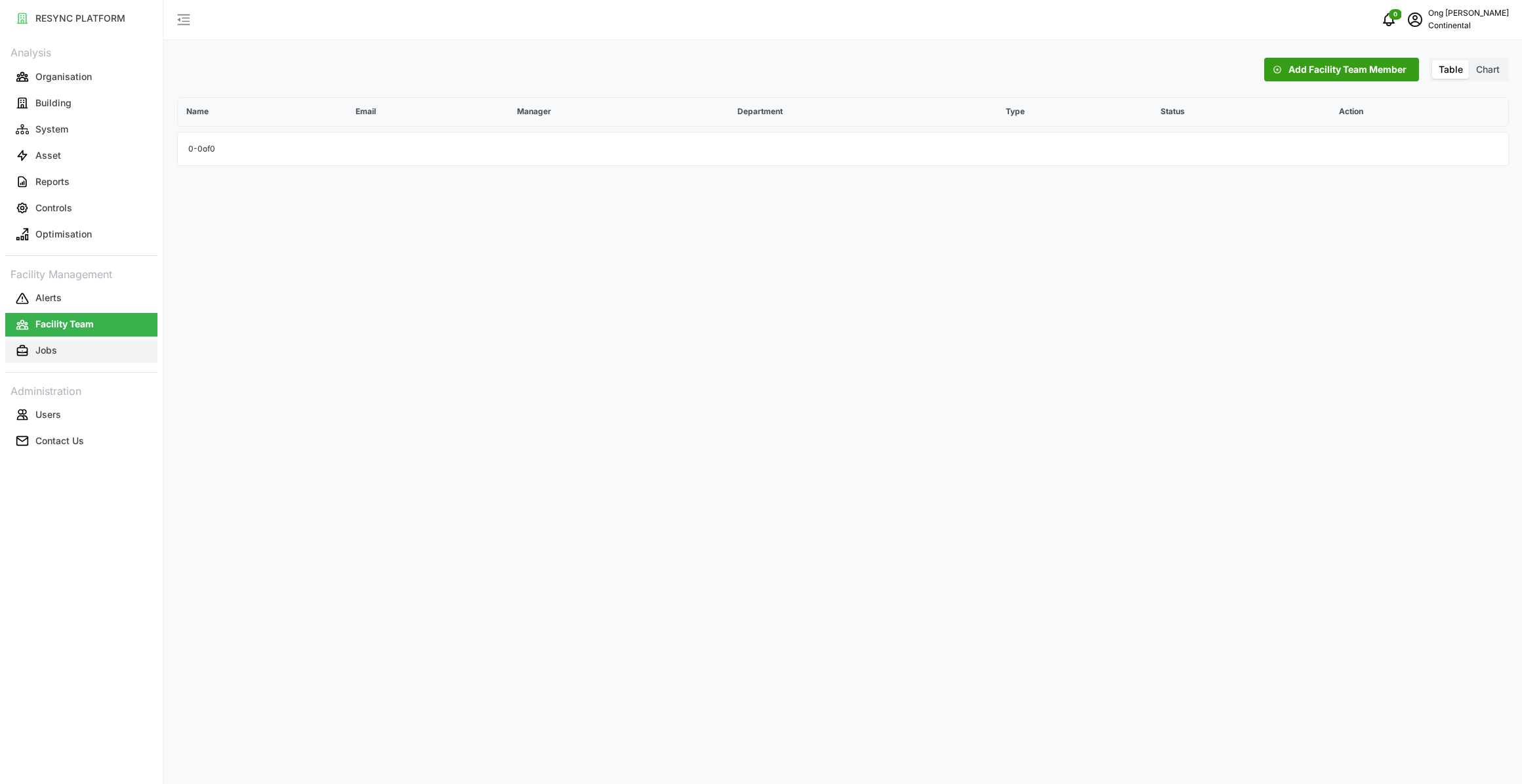
click at [54, 339] on button "Jobs" at bounding box center [81, 351] width 152 height 24
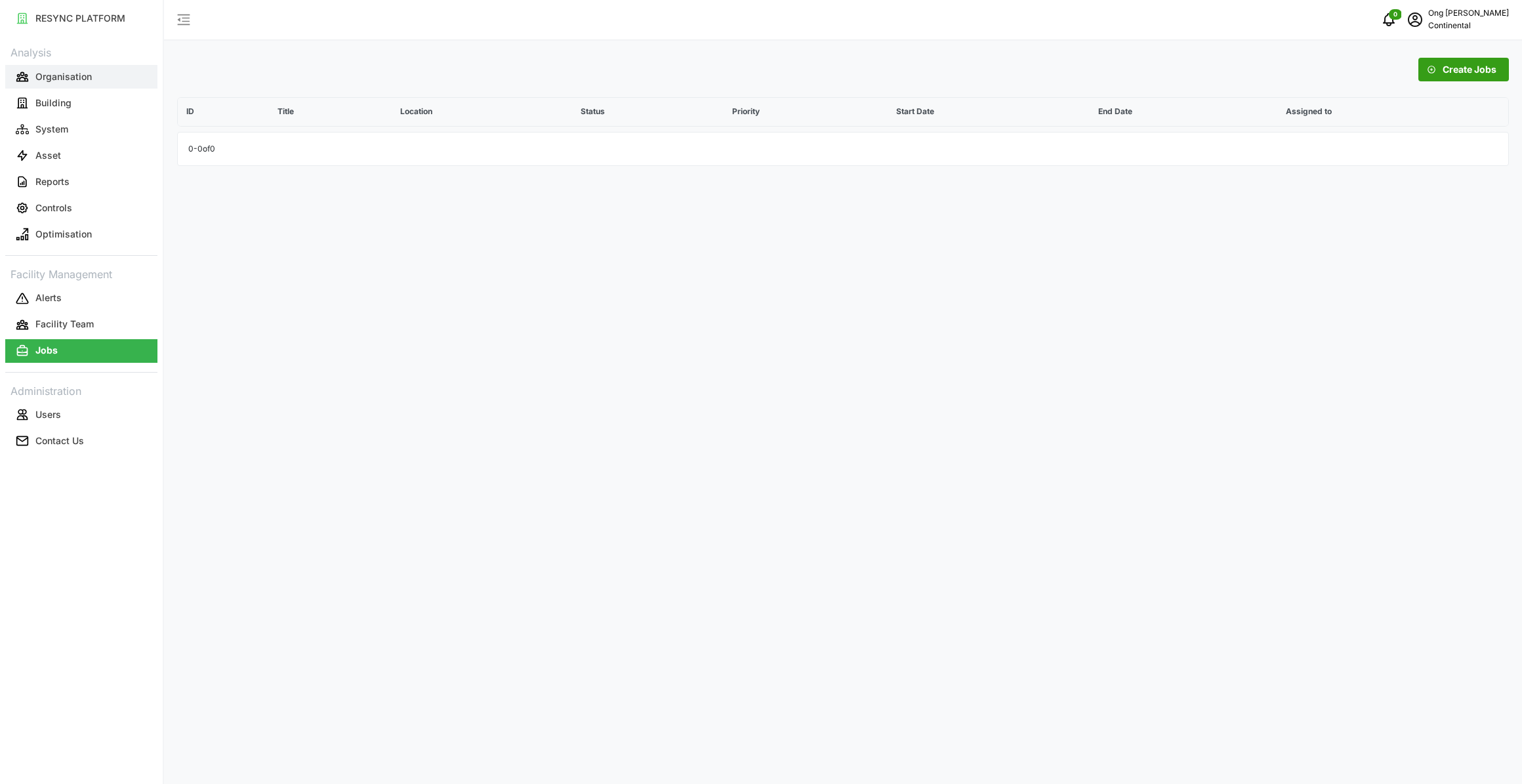
click at [53, 82] on p "Organisation" at bounding box center [63, 77] width 56 height 13
